Goal: Understand process/instructions: Learn how to perform a task or action

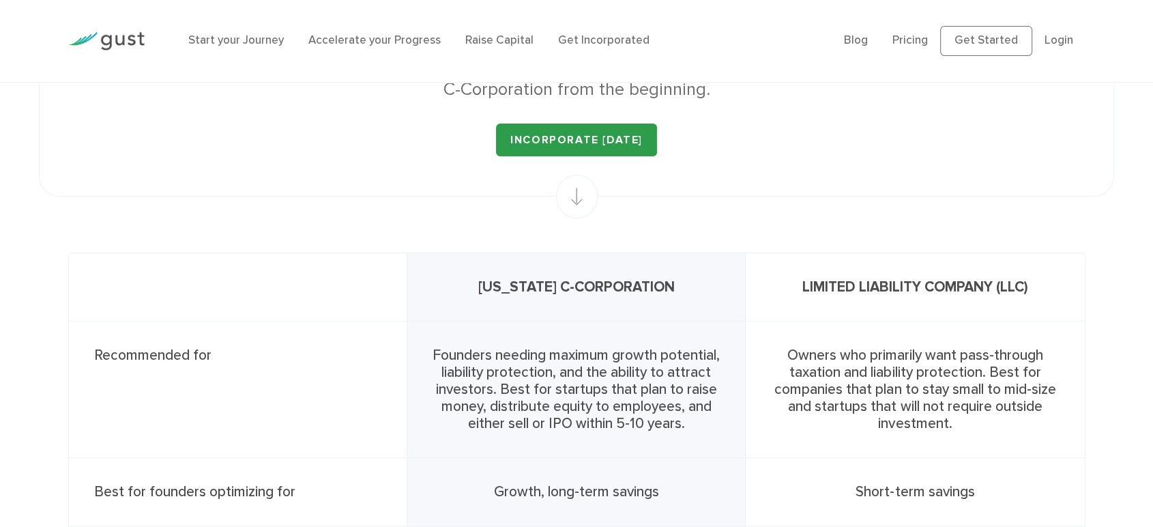
click at [576, 156] on link "INCORPORATE [DATE]" at bounding box center [576, 139] width 161 height 33
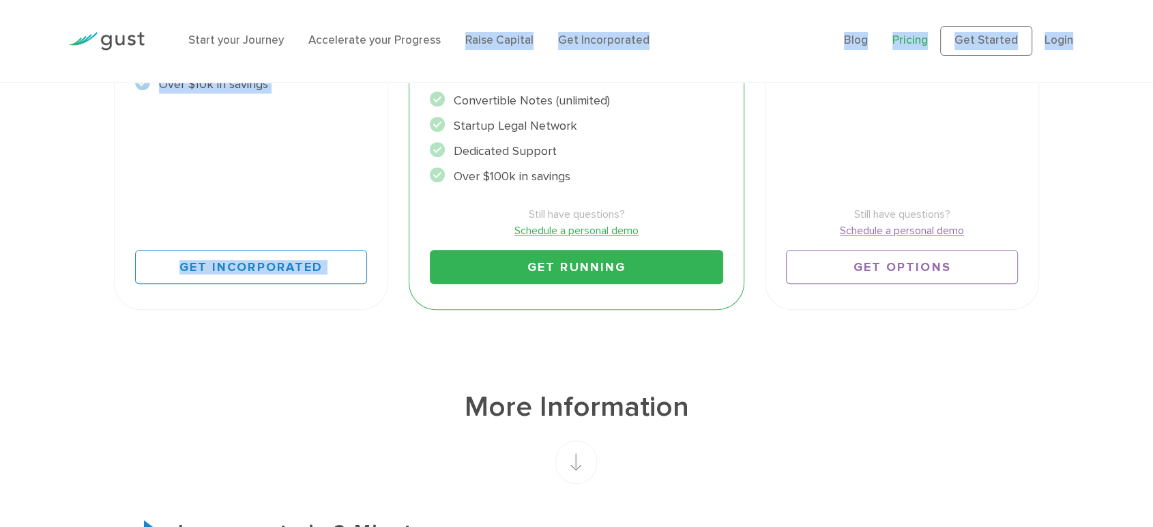
scroll to position [535, 0]
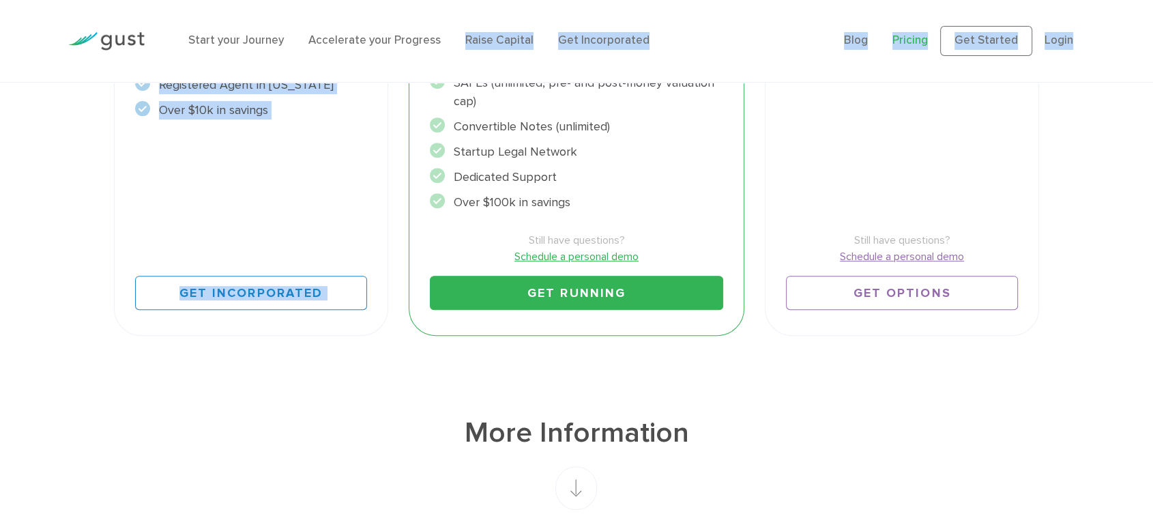
drag, startPoint x: 422, startPoint y: 119, endPoint x: 601, endPoint y: 229, distance: 210.1
click at [601, 229] on div "Accelerate Includes START Everything you need to RUN your company. $1250 / year…" at bounding box center [577, 44] width 336 height 584
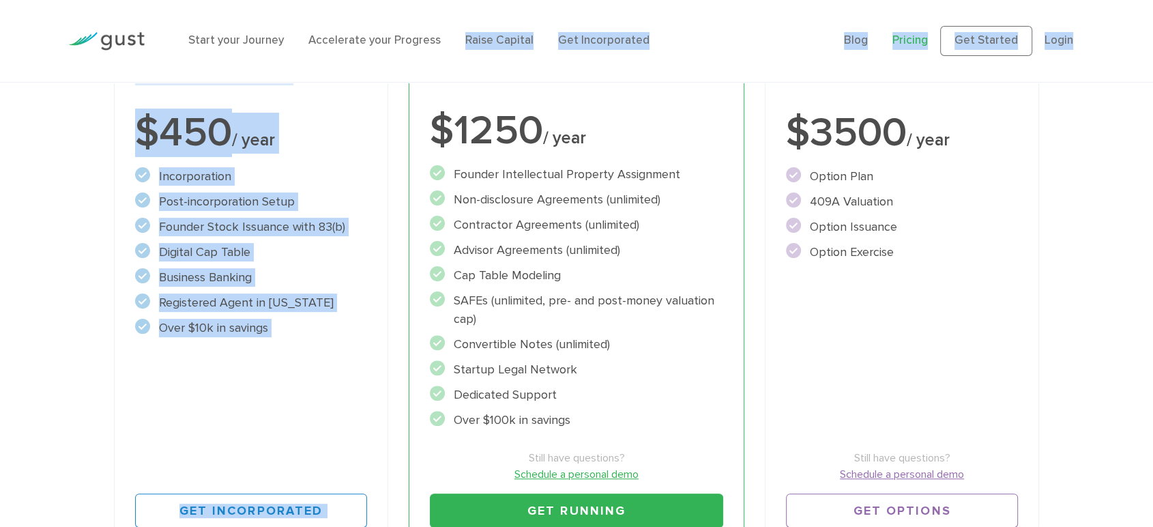
scroll to position [342, 0]
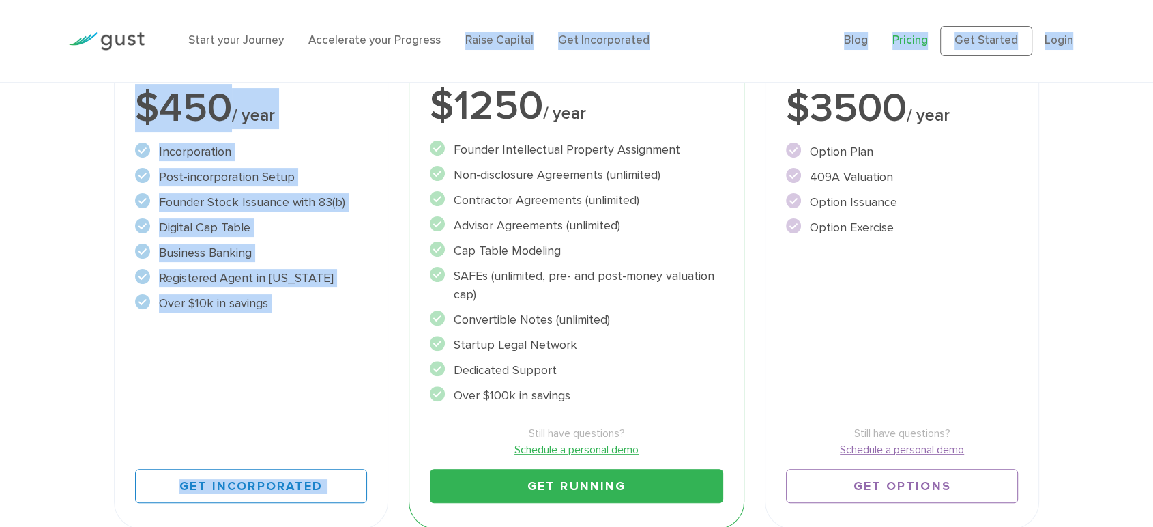
copy div "Accelerate Includes START Everything you need to RUN your company. $1250 / year…"
